Goal: Transaction & Acquisition: Purchase product/service

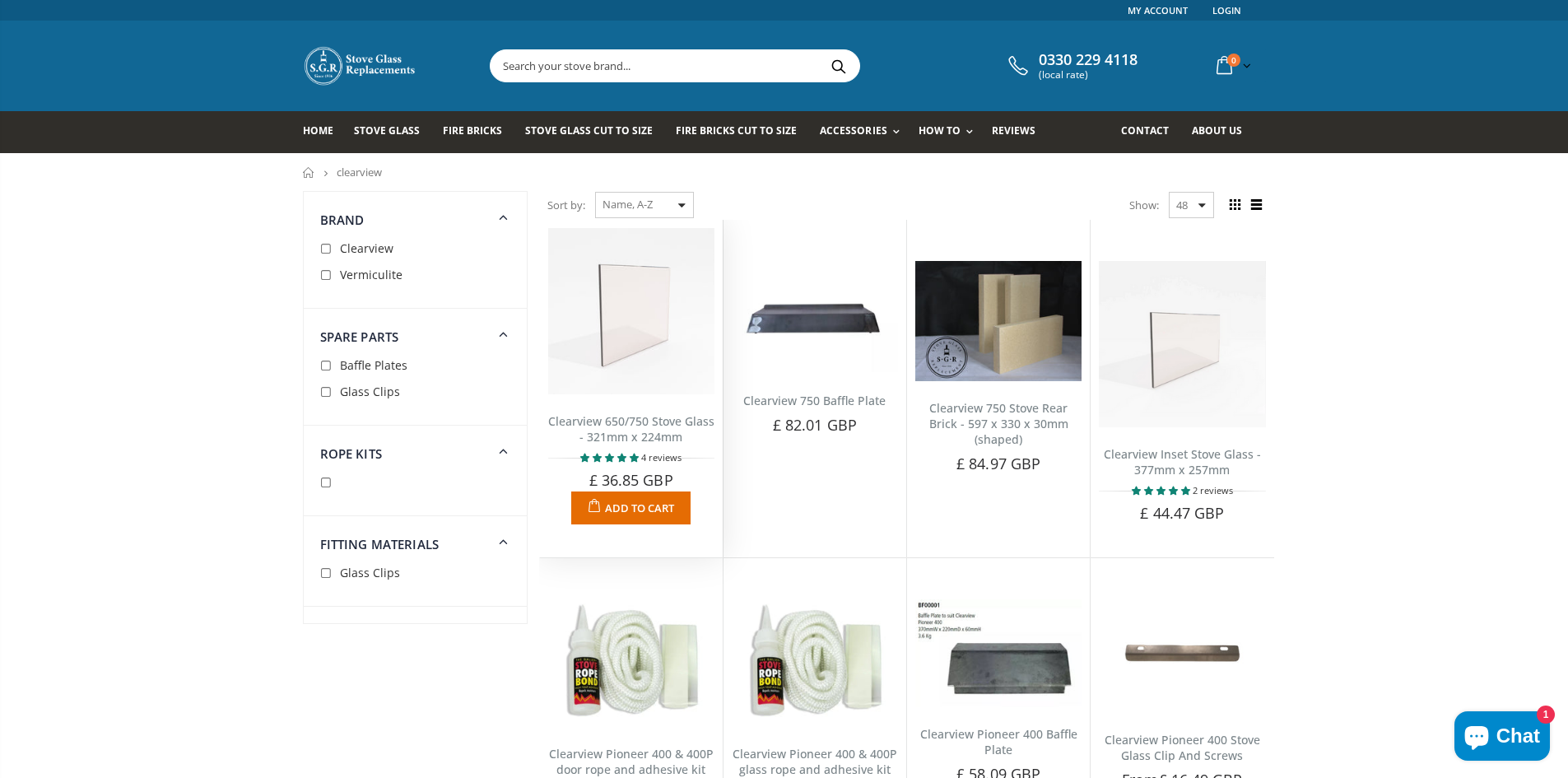
click at [618, 338] on img at bounding box center [632, 311] width 166 height 166
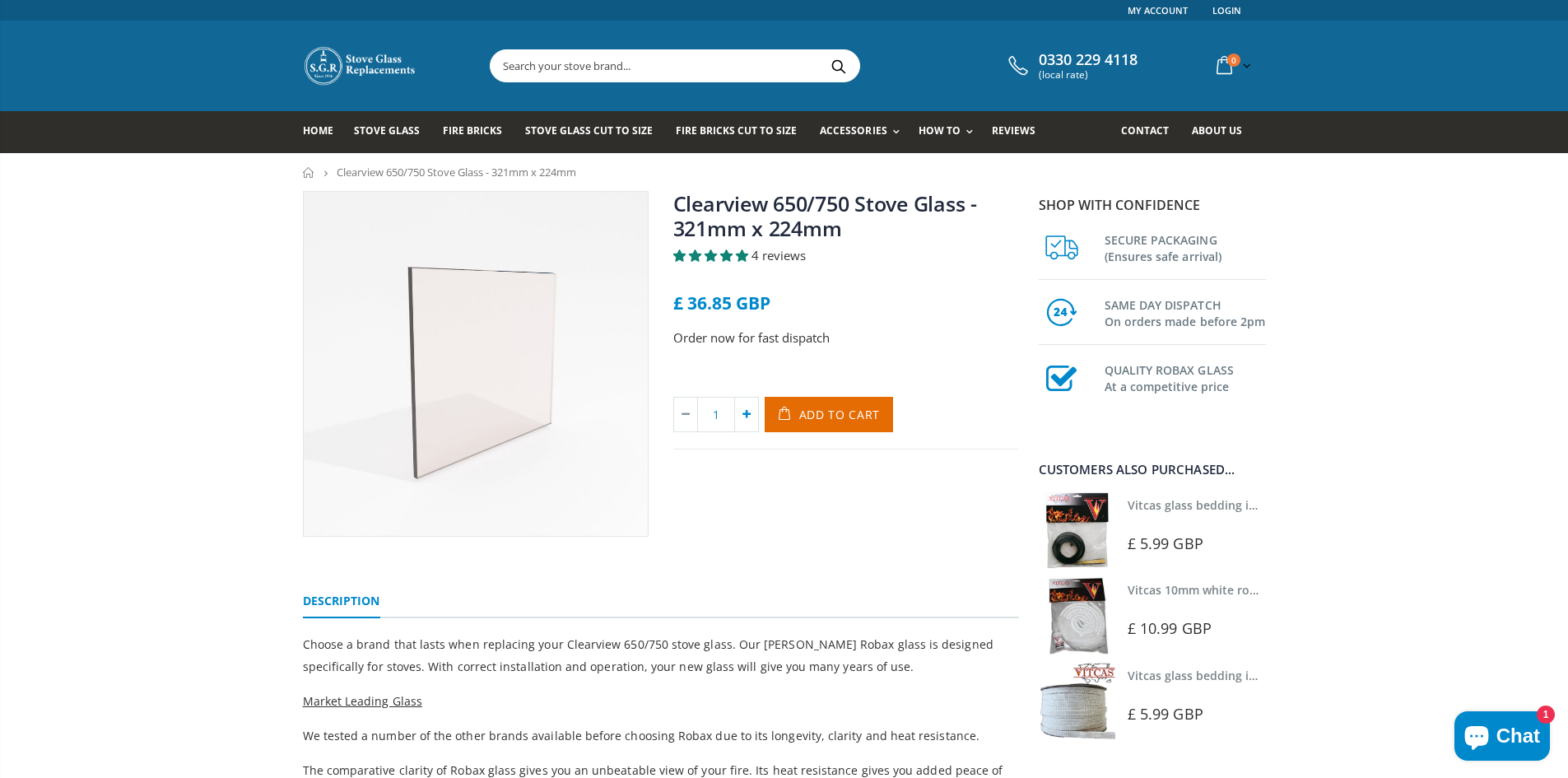
click at [754, 414] on icon at bounding box center [746, 414] width 23 height 34
type input "2"
click at [834, 418] on span "Add to Cart" at bounding box center [839, 414] width 81 height 16
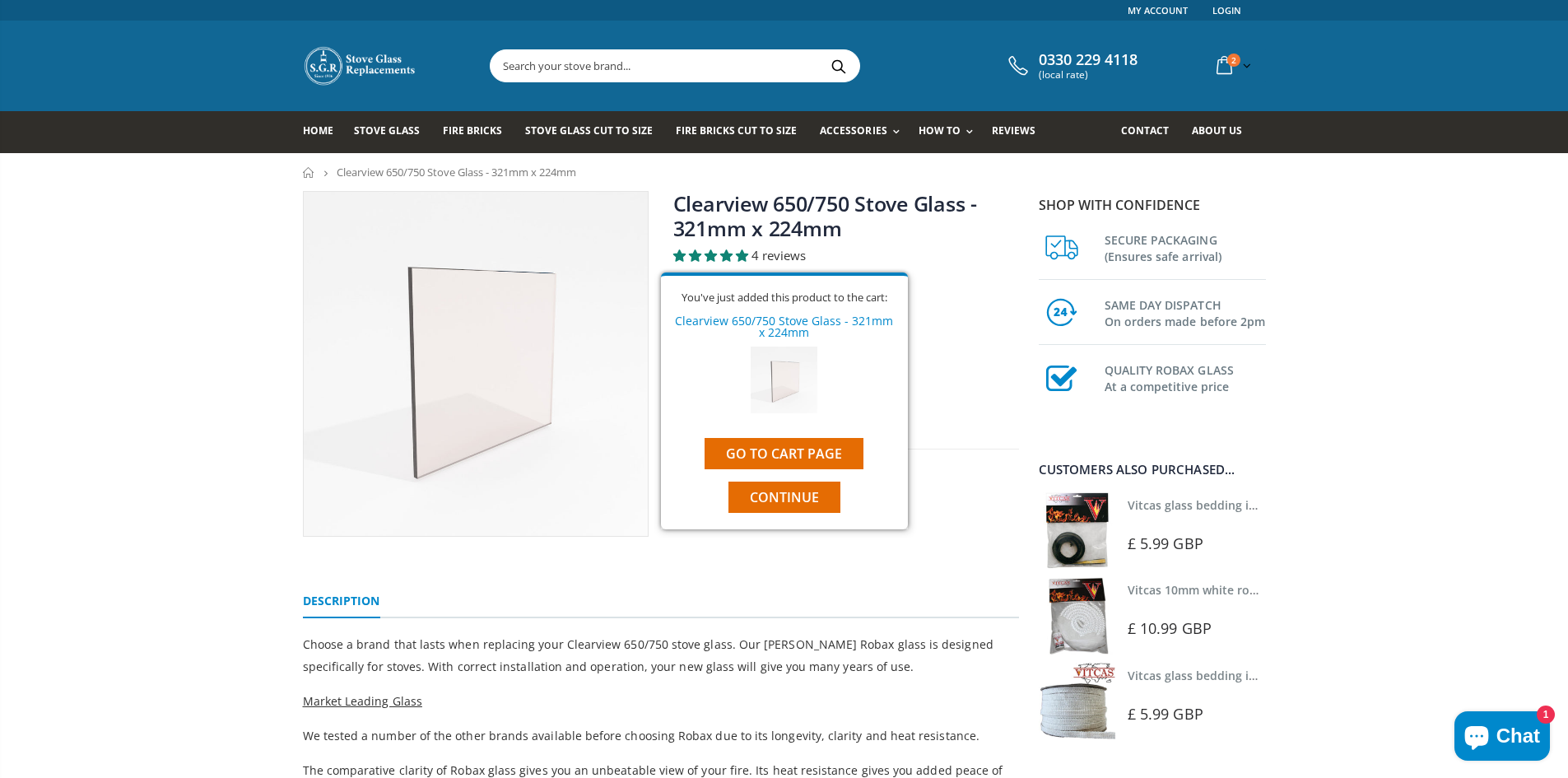
click at [1199, 505] on link "Vitcas glass bedding in tape - 2mm x 10mm x 2 meters" at bounding box center [1282, 505] width 307 height 16
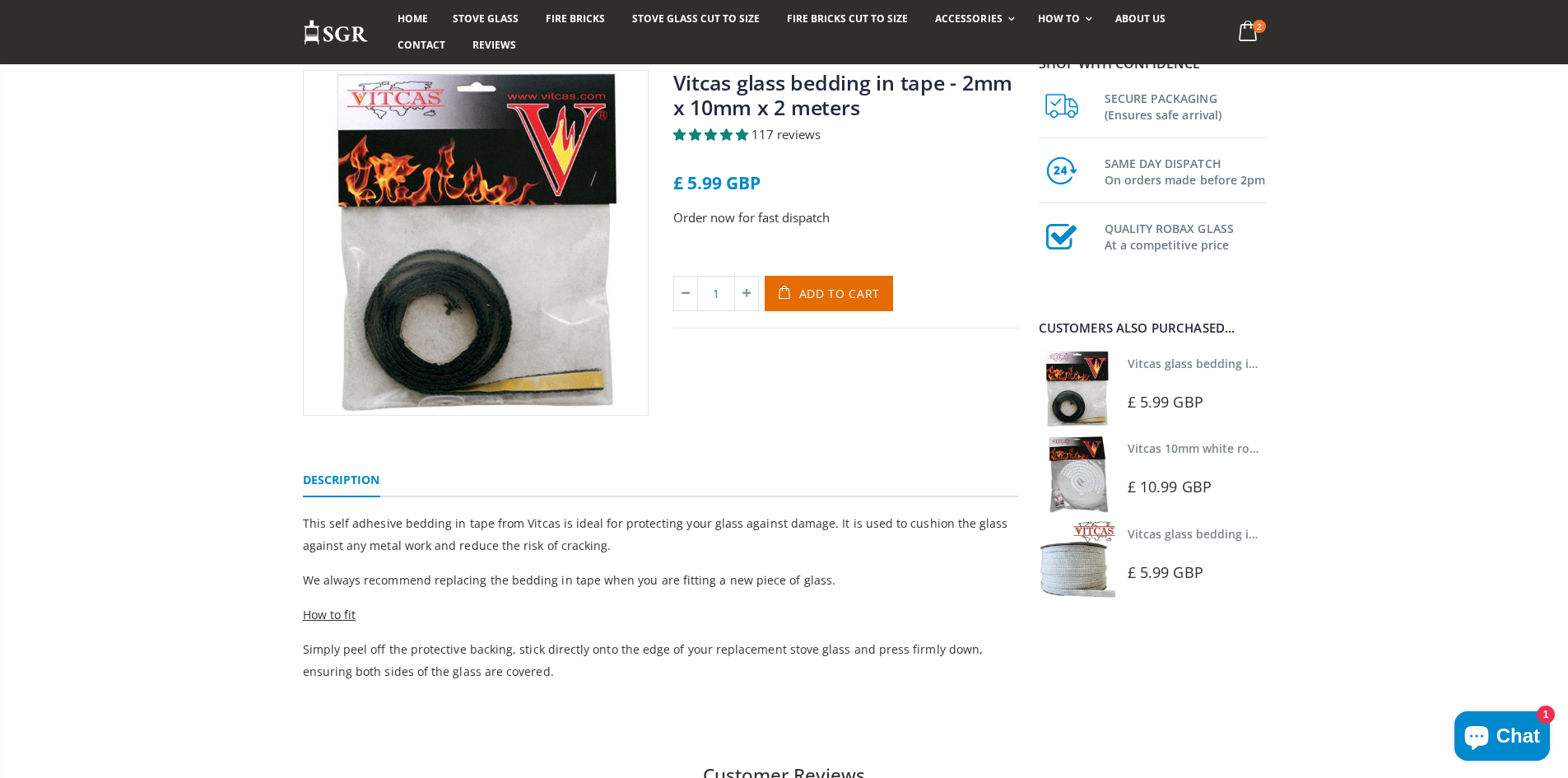
scroll to position [105, 0]
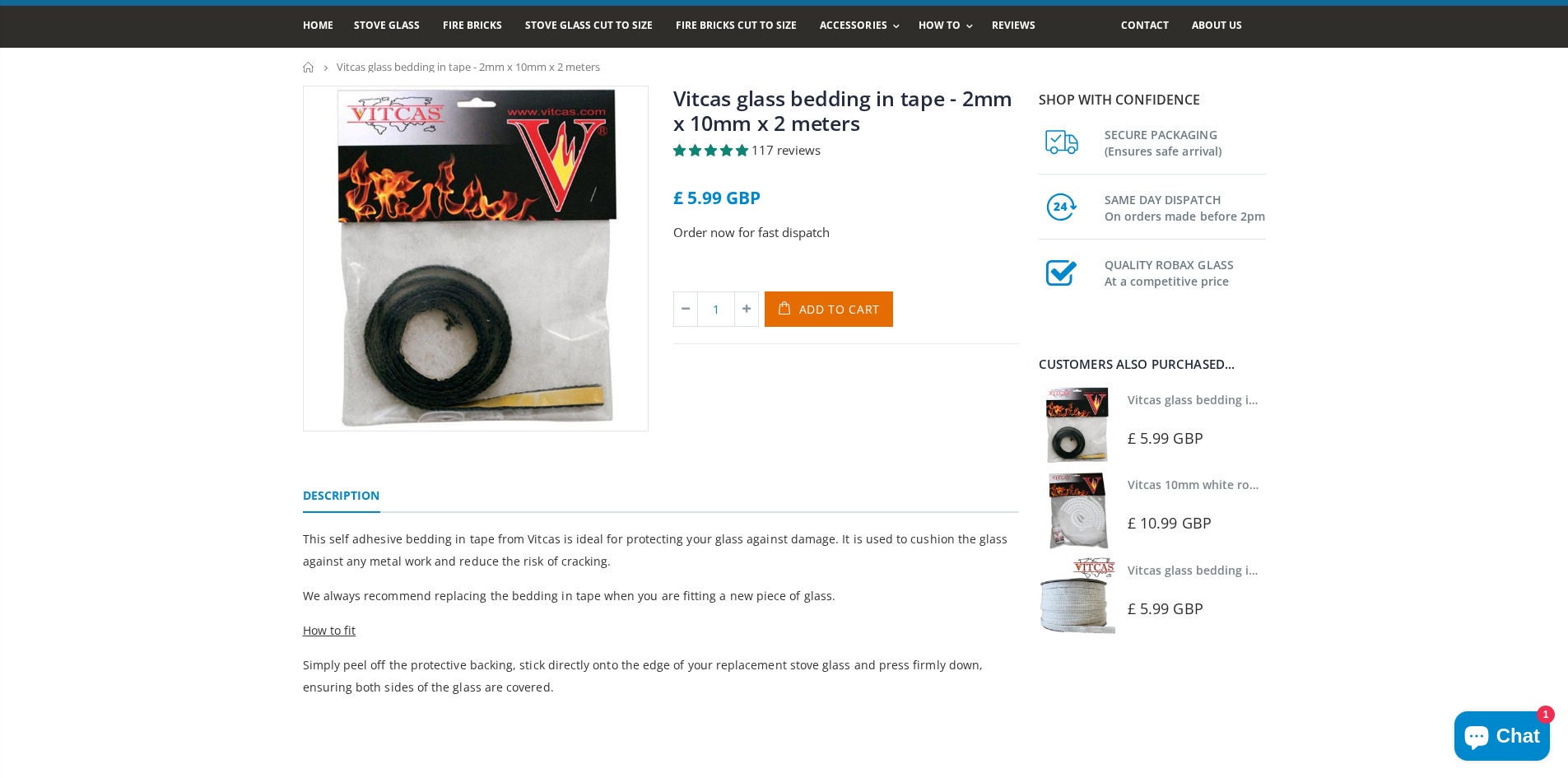
click at [1212, 566] on link "Vitcas glass bedding in tape - 2mm x 15mm x 2 meters (White)" at bounding box center [1303, 570] width 350 height 16
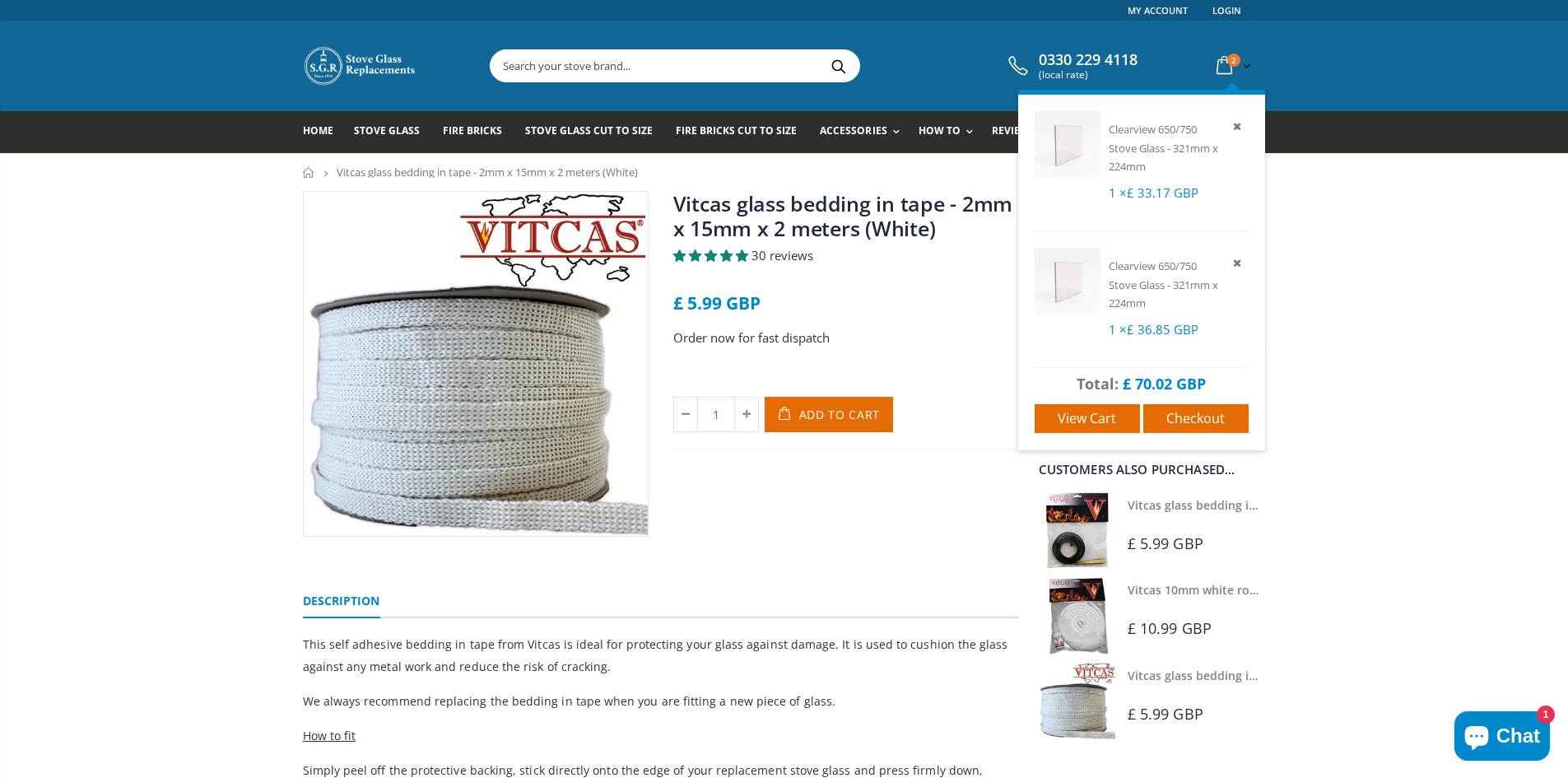
click at [1231, 61] on span "2" at bounding box center [1234, 60] width 13 height 13
click at [1176, 411] on span "Checkout" at bounding box center [1196, 419] width 59 height 18
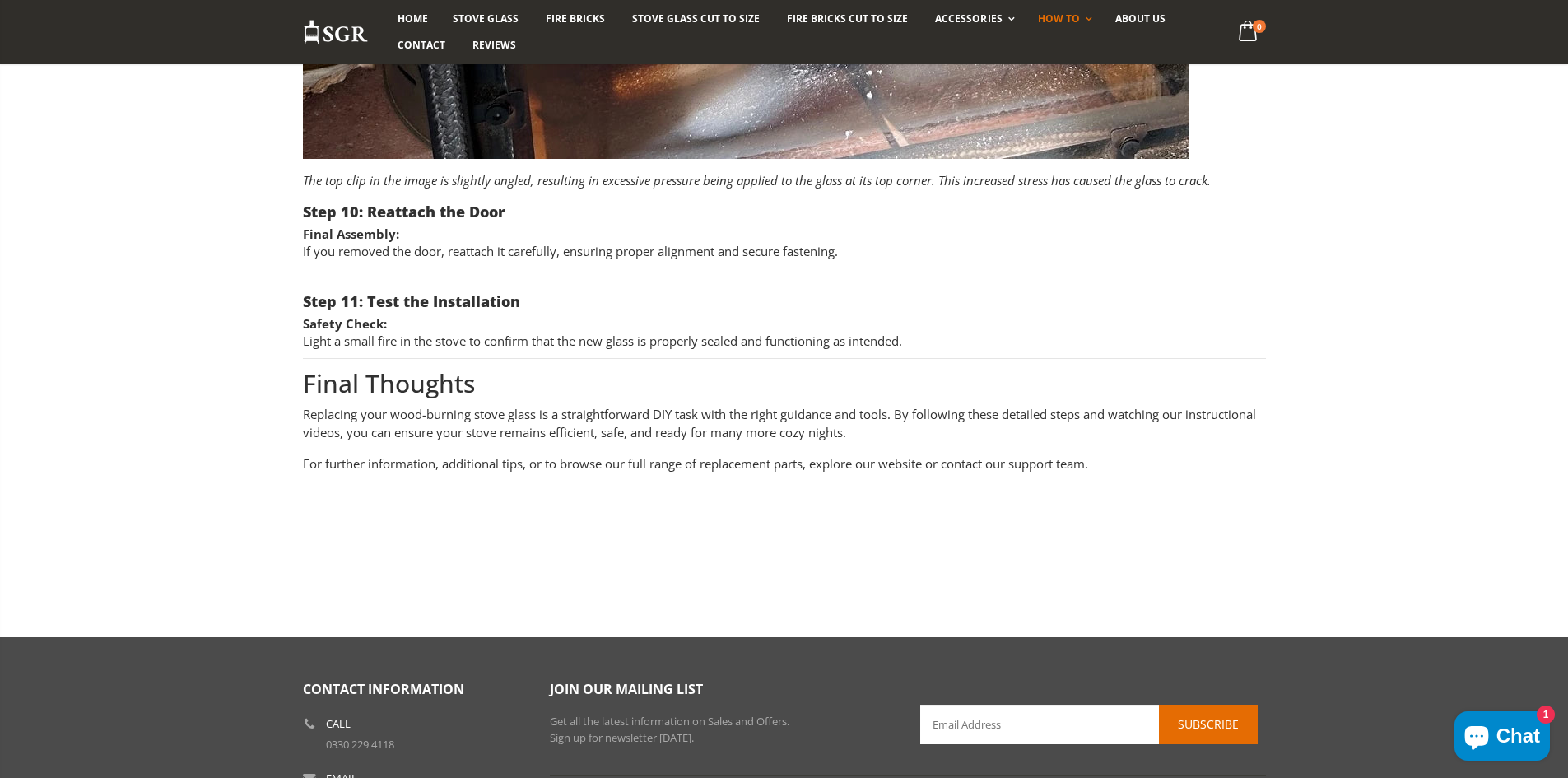
scroll to position [5423, 0]
